Goal: Task Accomplishment & Management: Complete application form

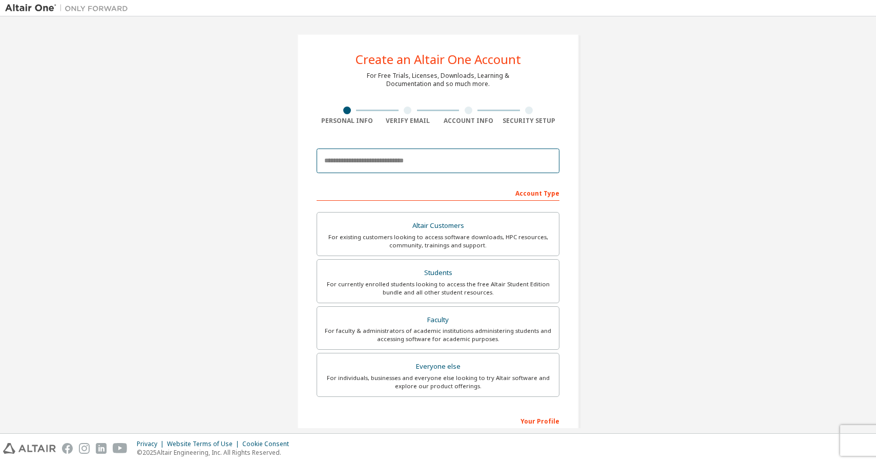
click at [385, 163] on input "email" at bounding box center [438, 161] width 243 height 25
type input "**********"
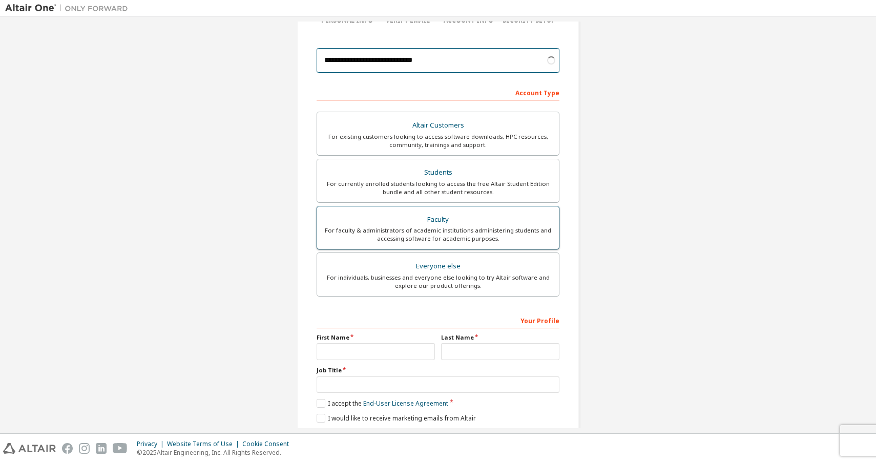
scroll to position [101, 0]
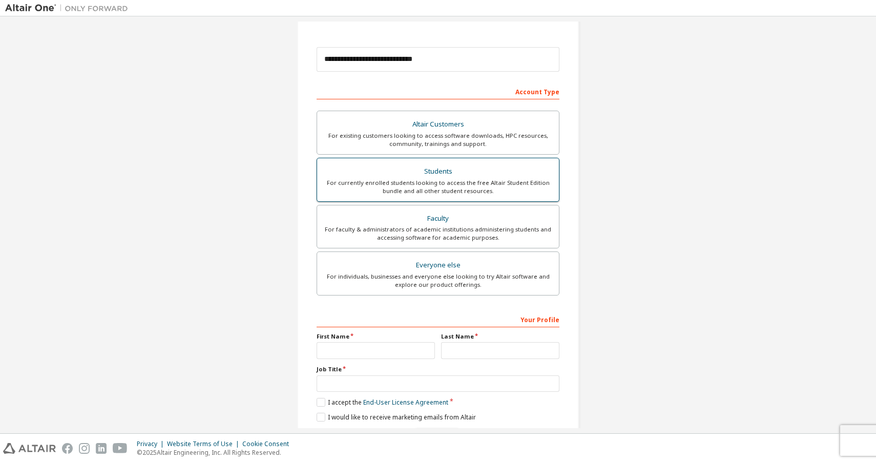
click at [448, 183] on div "For currently enrolled students looking to access the free Altair Student Editi…" at bounding box center [438, 187] width 230 height 16
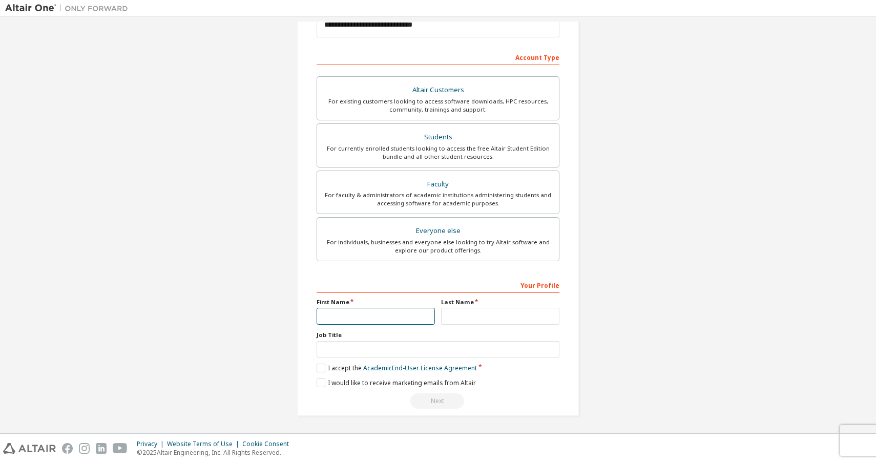
click at [377, 323] on input "text" at bounding box center [376, 316] width 118 height 17
type input "*******"
type input "****"
type input "*******"
click at [319, 370] on label "I accept the Academic End-User License Agreement" at bounding box center [397, 368] width 160 height 9
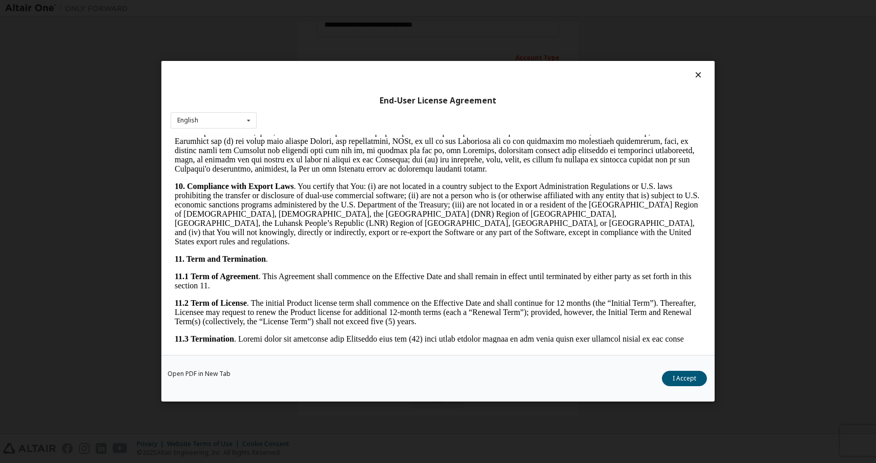
scroll to position [1408, 0]
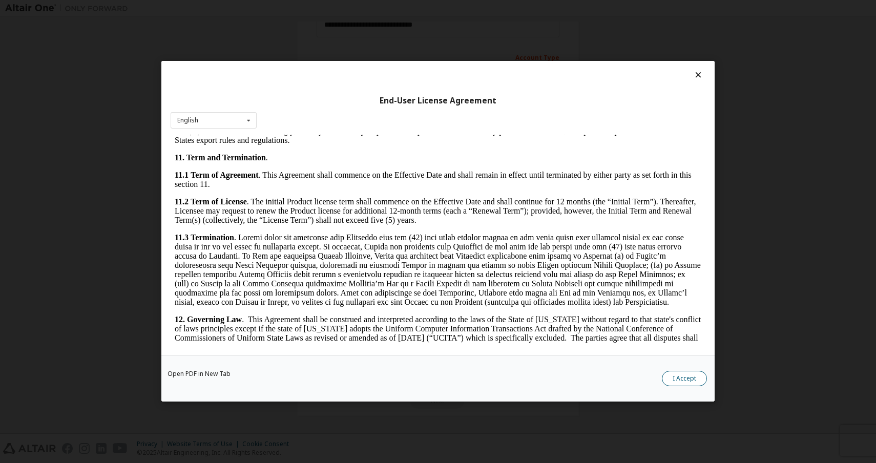
click at [686, 385] on button "I Accept" at bounding box center [684, 378] width 45 height 15
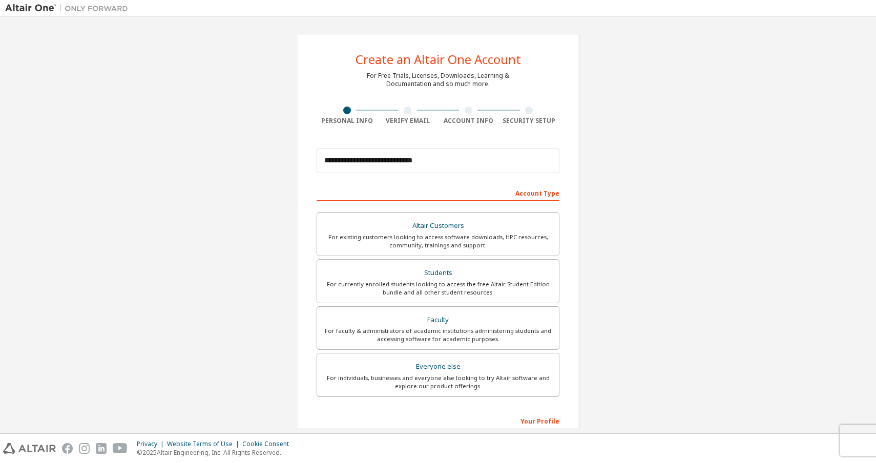
scroll to position [136, 0]
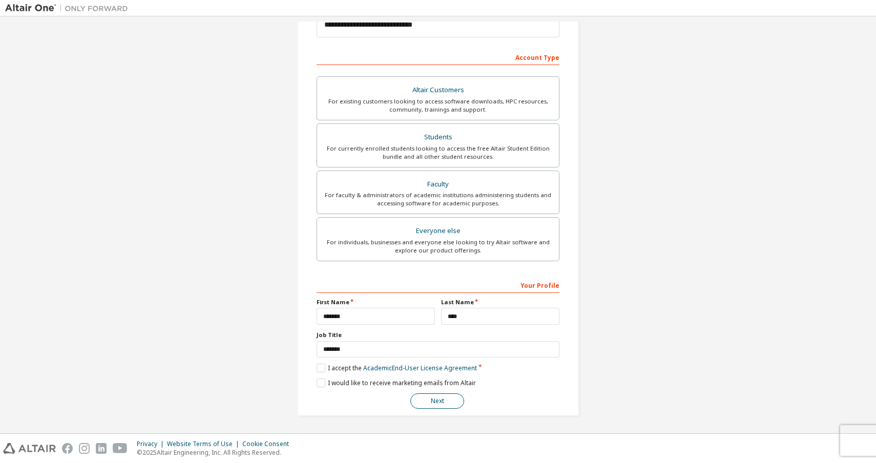
click at [439, 403] on button "Next" at bounding box center [437, 401] width 54 height 15
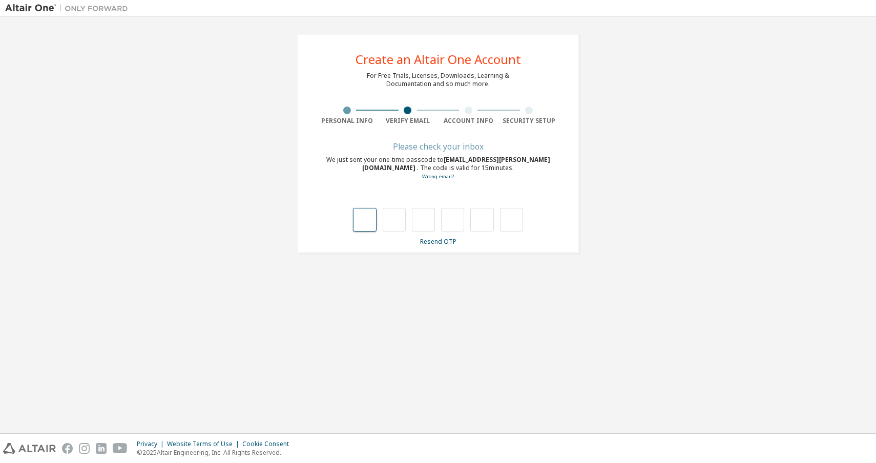
type input "*"
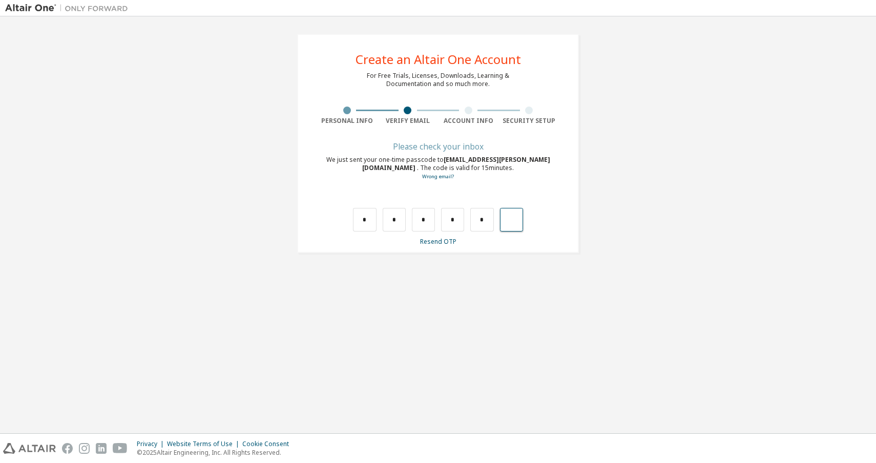
type input "*"
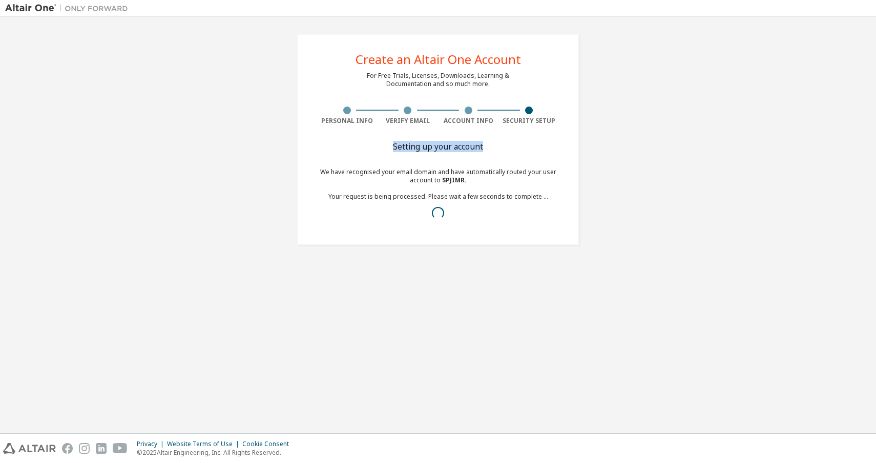
drag, startPoint x: 385, startPoint y: 143, endPoint x: 495, endPoint y: 146, distance: 109.7
click at [495, 146] on div "Create an Altair One Account For Free Trials, Licenses, Downloads, Learning & D…" at bounding box center [438, 139] width 282 height 211
click at [521, 155] on div "Setting up your account We have recognised your email domain and have automatic…" at bounding box center [438, 190] width 243 height 94
drag, startPoint x: 365, startPoint y: 151, endPoint x: 388, endPoint y: 141, distance: 25.0
click at [386, 140] on div "Create an Altair One Account For Free Trials, Licenses, Downloads, Learning & D…" at bounding box center [438, 139] width 282 height 211
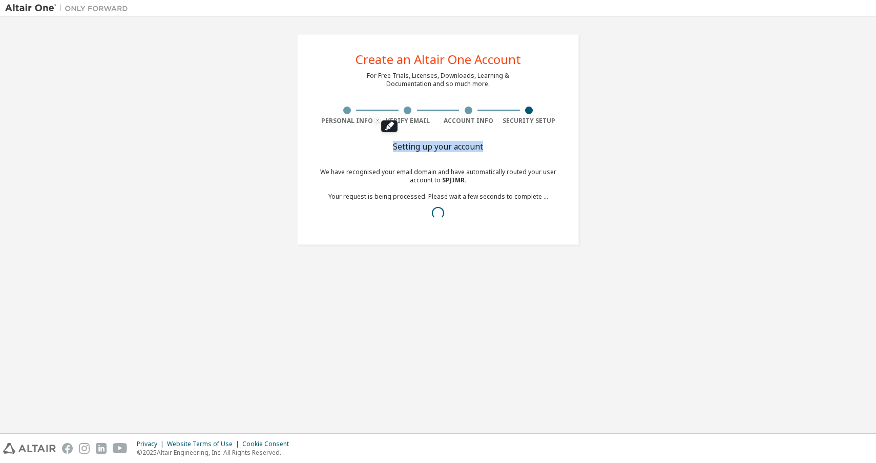
click at [378, 151] on div "Setting up your account We have recognised your email domain and have automatic…" at bounding box center [438, 190] width 243 height 94
drag, startPoint x: 390, startPoint y: 149, endPoint x: 490, endPoint y: 148, distance: 100.4
click at [490, 148] on div "Setting up your account" at bounding box center [438, 146] width 243 height 6
click at [495, 148] on div "Setting up your account" at bounding box center [438, 146] width 243 height 6
drag, startPoint x: 378, startPoint y: 149, endPoint x: 489, endPoint y: 149, distance: 111.7
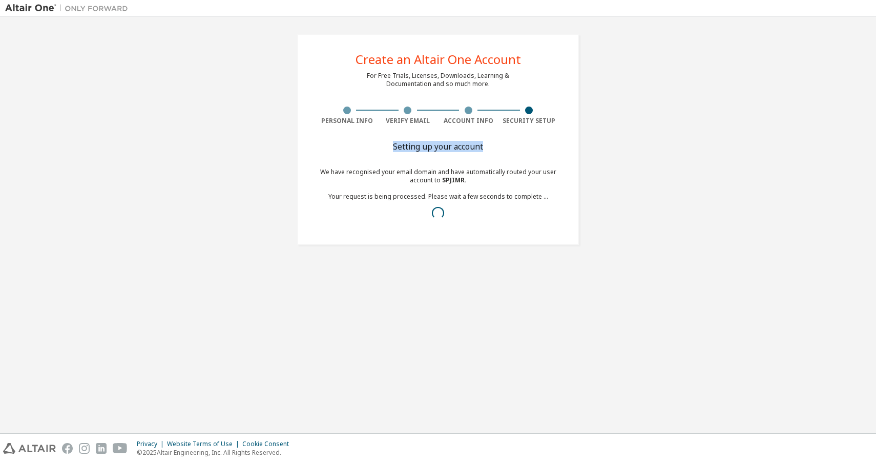
click at [489, 149] on div "Setting up your account" at bounding box center [438, 146] width 243 height 6
click at [485, 160] on div "Setting up your account We have recognised your email domain and have automatic…" at bounding box center [438, 190] width 243 height 94
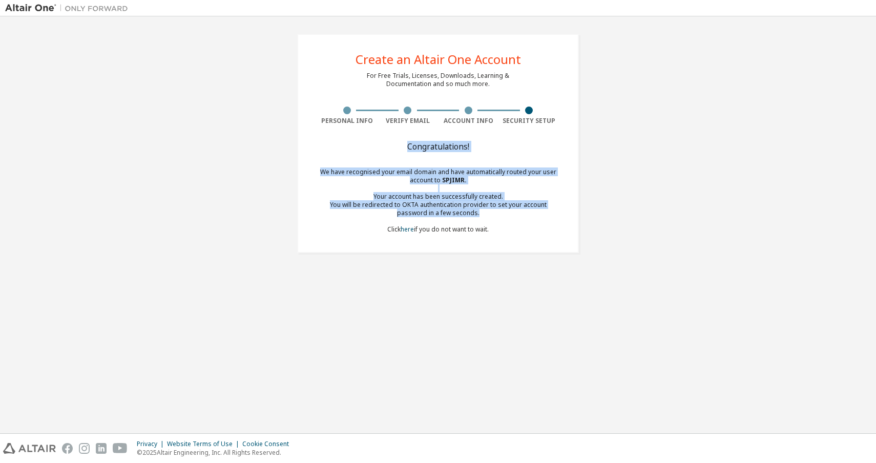
drag, startPoint x: 314, startPoint y: 171, endPoint x: 553, endPoint y: 214, distance: 242.5
click at [553, 214] on div "Create an Altair One Account For Free Trials, Licenses, Downloads, Learning & D…" at bounding box center [438, 143] width 282 height 219
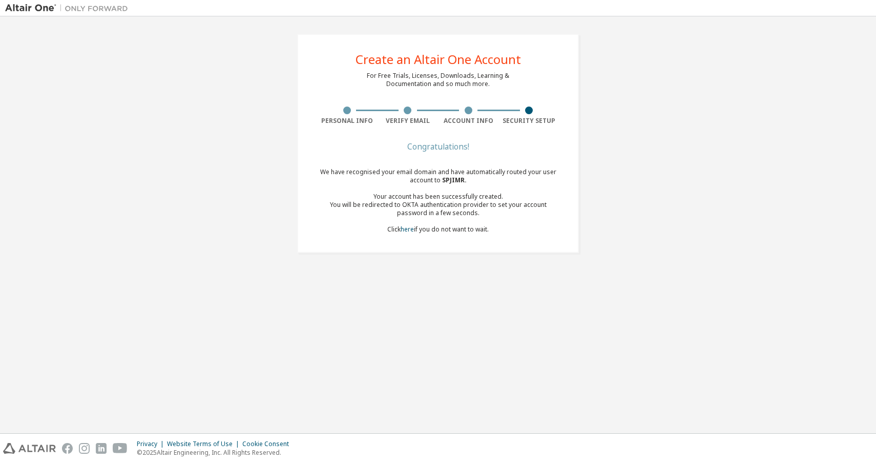
click at [681, 244] on div "Create an Altair One Account For Free Trials, Licenses, Downloads, Learning & D…" at bounding box center [438, 144] width 866 height 244
click at [405, 231] on link "here" at bounding box center [407, 229] width 13 height 9
